Goal: Task Accomplishment & Management: Use online tool/utility

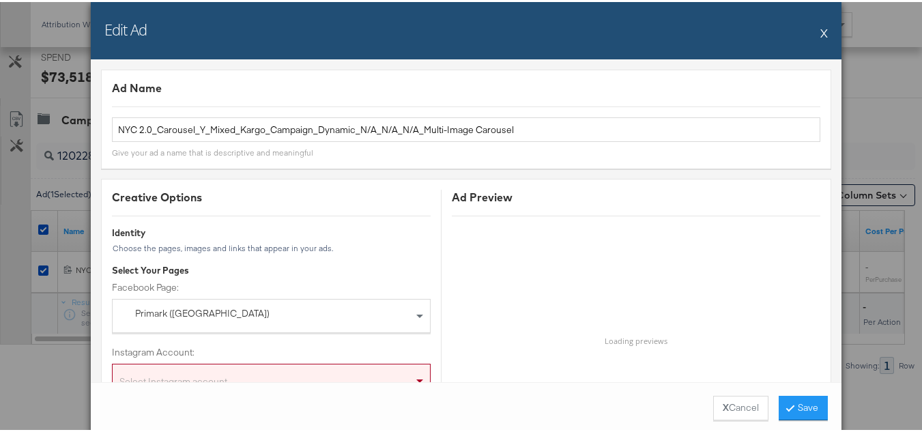
scroll to position [1365, 0]
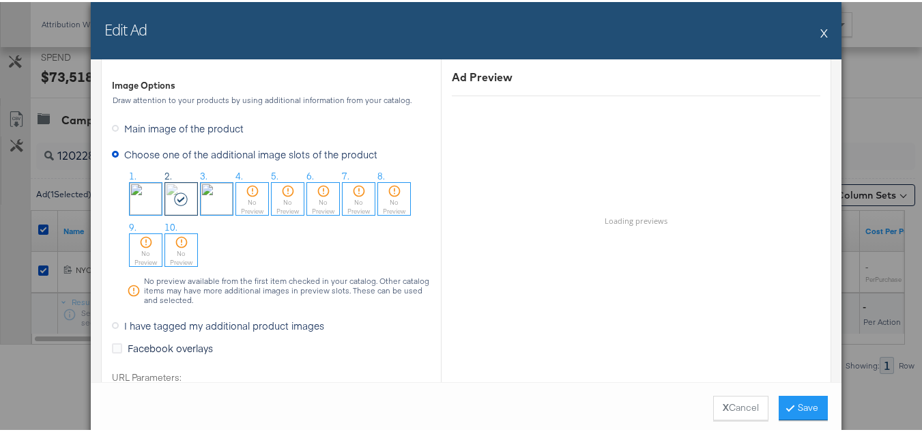
click at [820, 33] on button "X" at bounding box center [824, 30] width 8 height 27
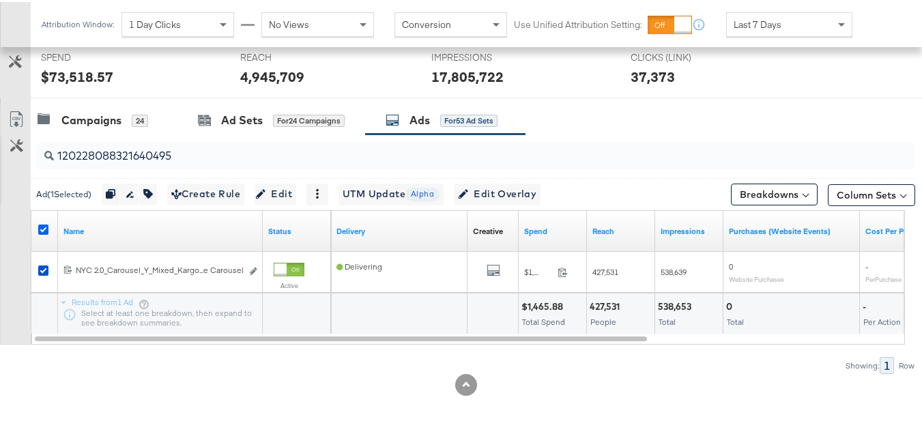
click at [40, 224] on icon at bounding box center [43, 227] width 10 height 10
click at [0, 0] on input "checkbox" at bounding box center [0, 0] width 0 height 0
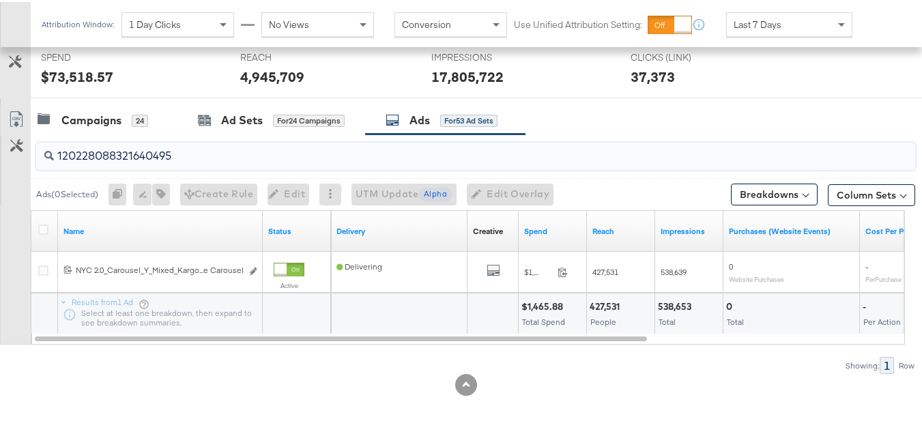
click at [196, 151] on input "120228088321640495" at bounding box center [445, 148] width 783 height 27
paste input "8"
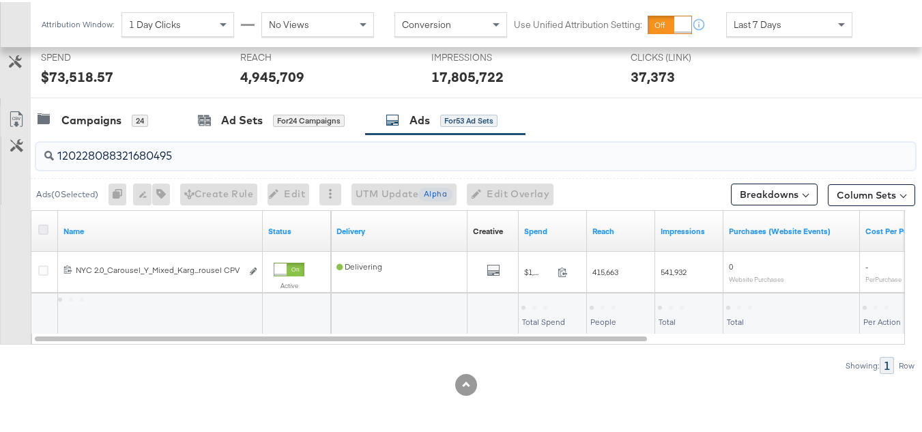
click at [41, 227] on icon at bounding box center [43, 227] width 10 height 10
click at [0, 0] on input "checkbox" at bounding box center [0, 0] width 0 height 0
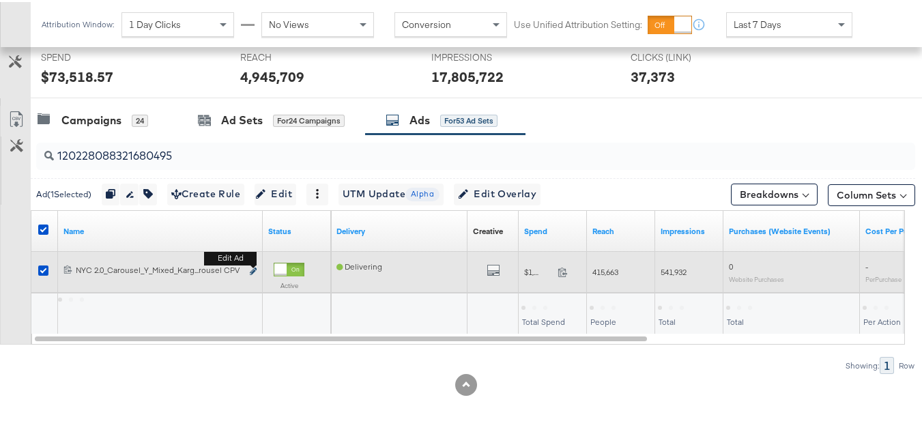
click at [255, 272] on icon "link" at bounding box center [253, 269] width 7 height 8
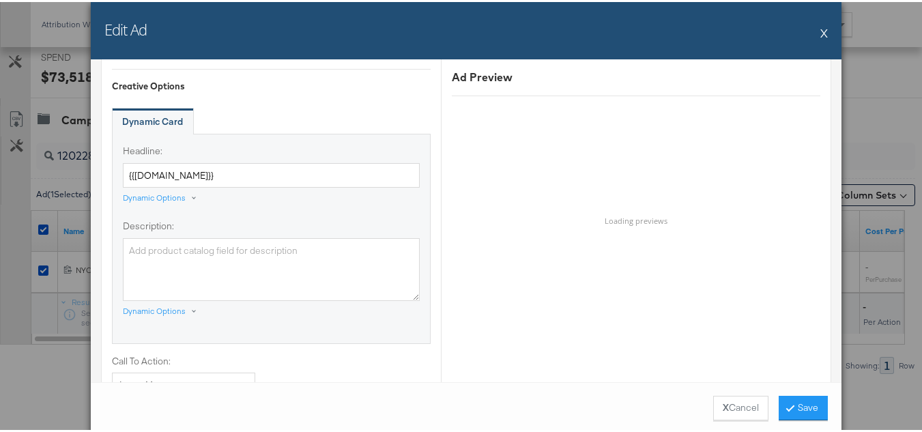
scroll to position [955, 0]
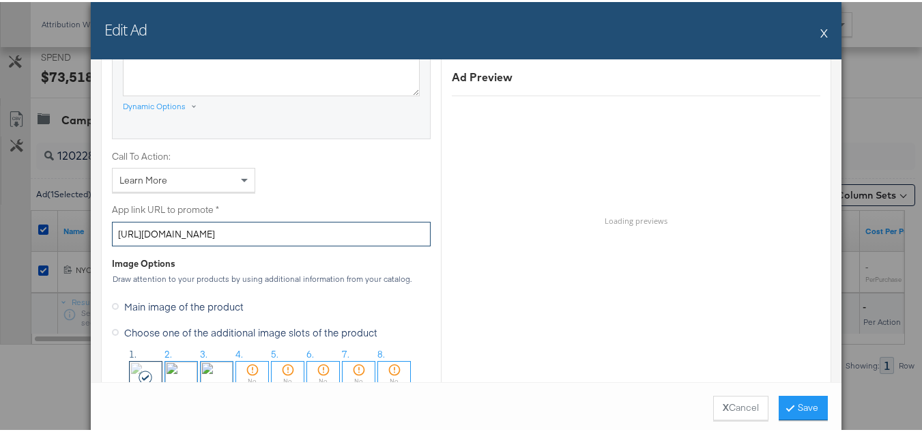
click at [280, 224] on input "[URL][DOMAIN_NAME]" at bounding box center [271, 232] width 319 height 25
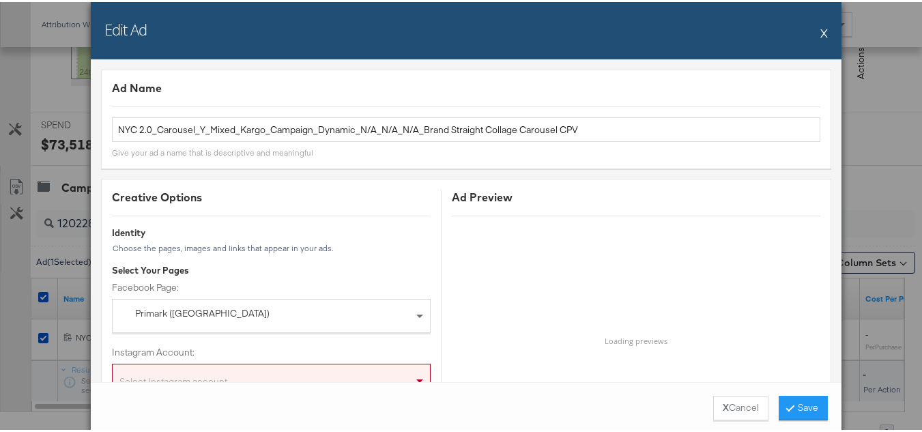
scroll to position [453, 0]
click at [486, 201] on div "Ad Preview" at bounding box center [636, 196] width 368 height 16
click at [821, 31] on button "X" at bounding box center [824, 30] width 8 height 27
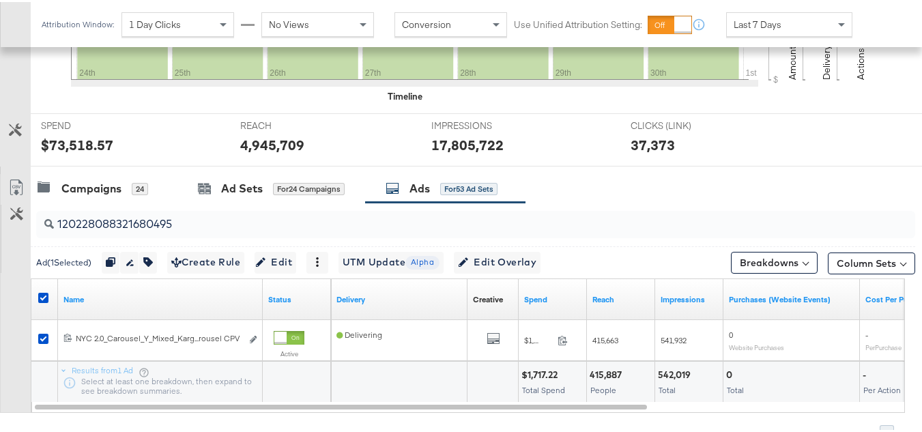
click at [41, 301] on div at bounding box center [45, 298] width 14 height 14
click at [44, 297] on icon at bounding box center [43, 296] width 10 height 10
click at [0, 0] on input "checkbox" at bounding box center [0, 0] width 0 height 0
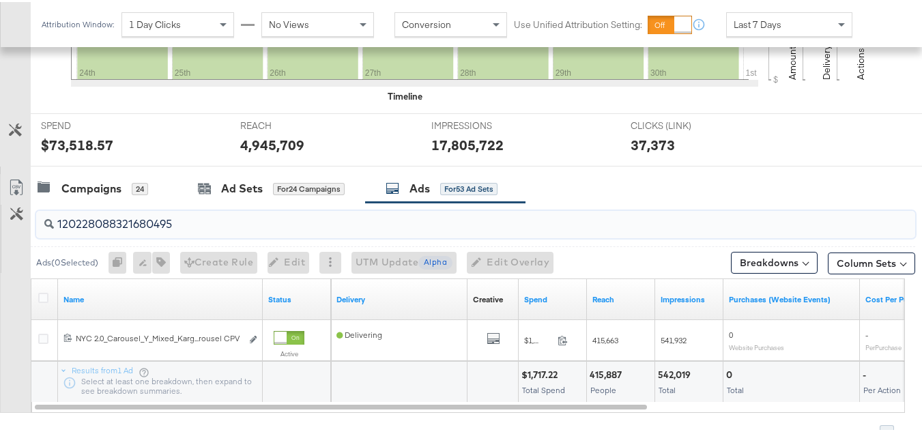
click at [200, 222] on input "120228088321680495" at bounding box center [445, 216] width 783 height 27
paste input "90955233"
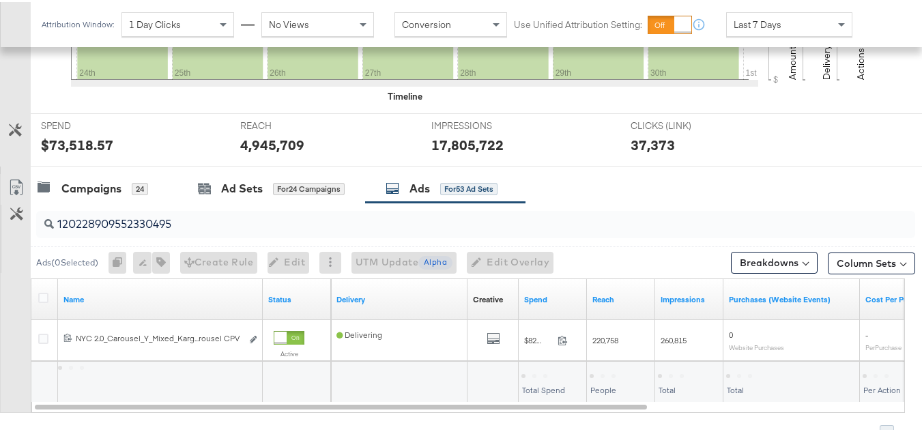
click at [40, 301] on div at bounding box center [45, 298] width 14 height 14
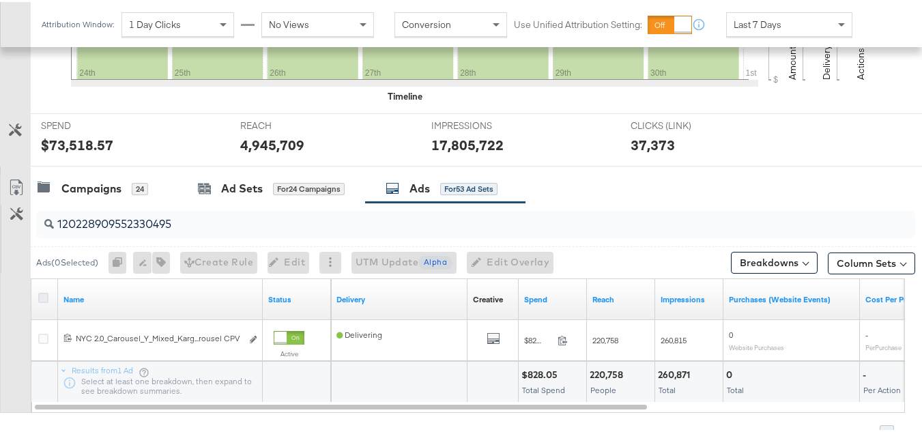
click at [39, 298] on icon at bounding box center [43, 296] width 10 height 10
click at [0, 0] on input "checkbox" at bounding box center [0, 0] width 0 height 0
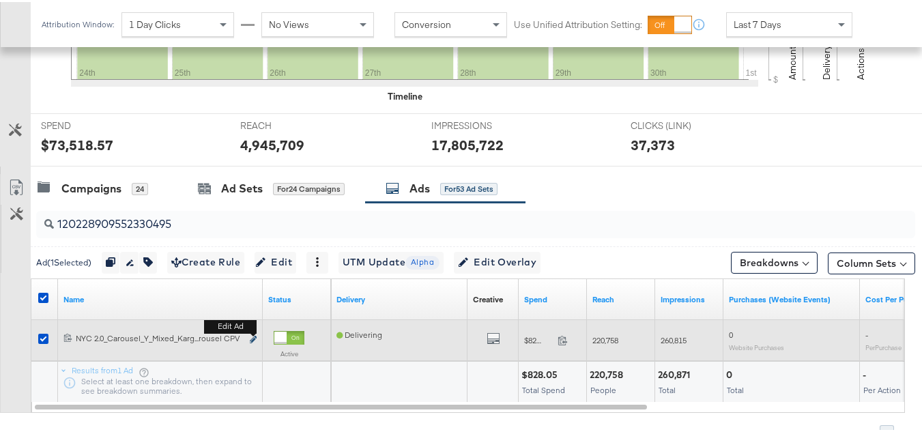
click at [250, 339] on button "Edit ad" at bounding box center [253, 338] width 8 height 14
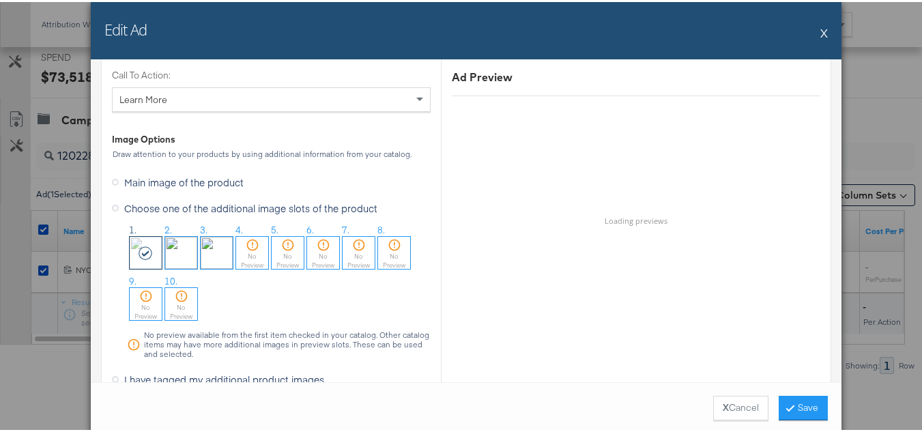
scroll to position [1433, 0]
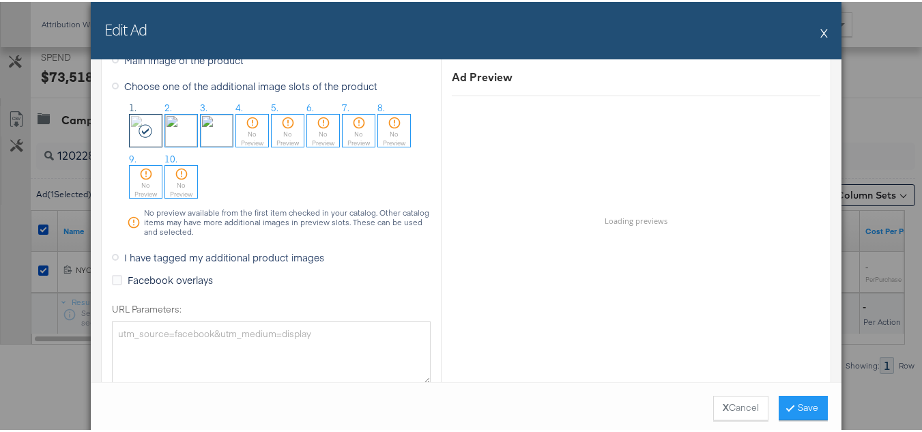
click at [820, 27] on button "X" at bounding box center [824, 30] width 8 height 27
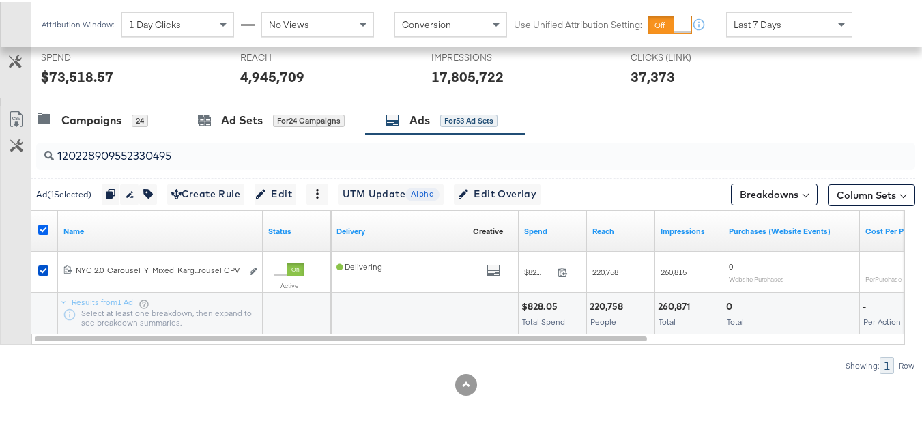
click at [45, 228] on icon at bounding box center [43, 227] width 10 height 10
click at [0, 0] on input "checkbox" at bounding box center [0, 0] width 0 height 0
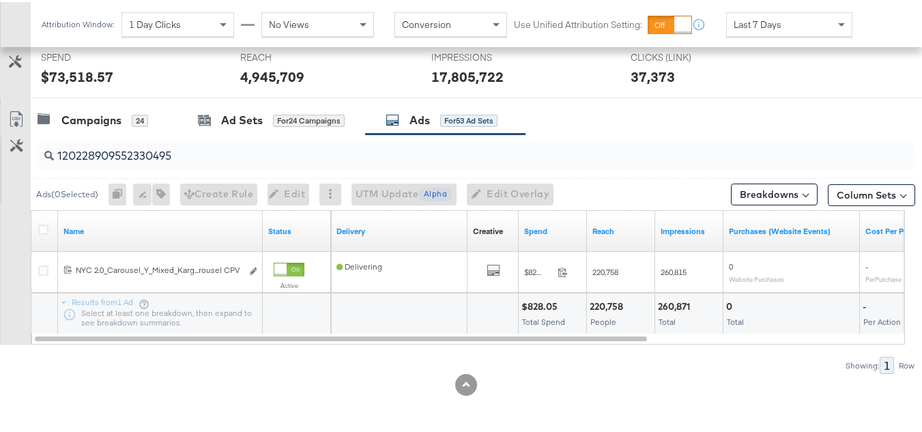
click at [232, 158] on input "120228909552330495" at bounding box center [445, 148] width 783 height 27
paste input "302544409"
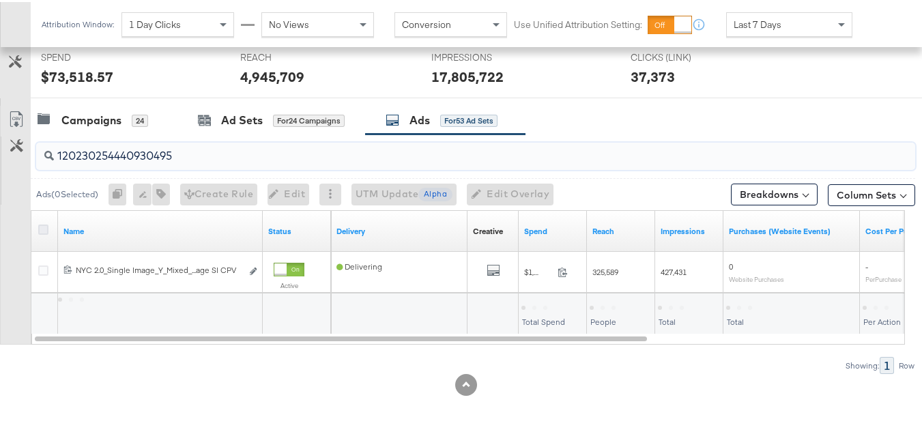
type input "120230254440930495"
click at [40, 224] on icon at bounding box center [43, 227] width 10 height 10
click at [0, 0] on input "checkbox" at bounding box center [0, 0] width 0 height 0
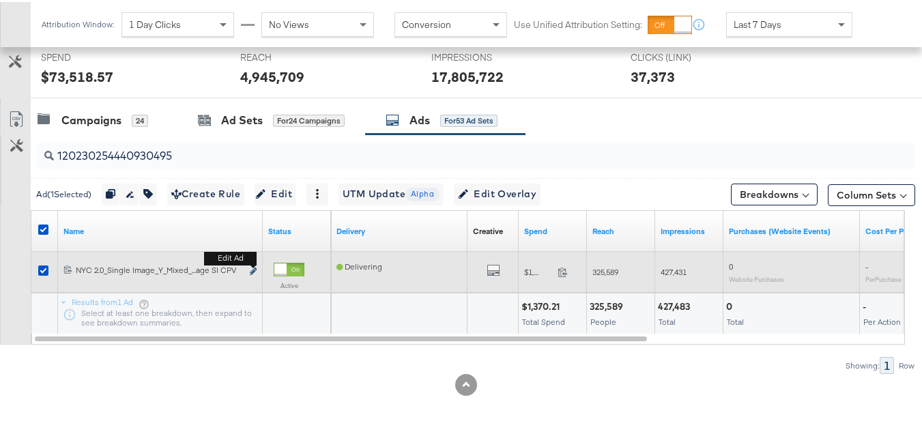
click at [253, 270] on icon "link" at bounding box center [253, 269] width 7 height 8
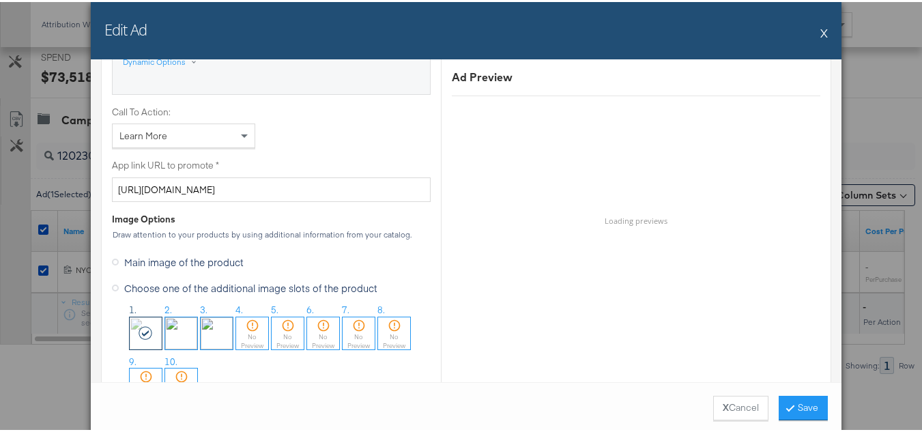
scroll to position [1092, 0]
